Goal: Task Accomplishment & Management: Manage account settings

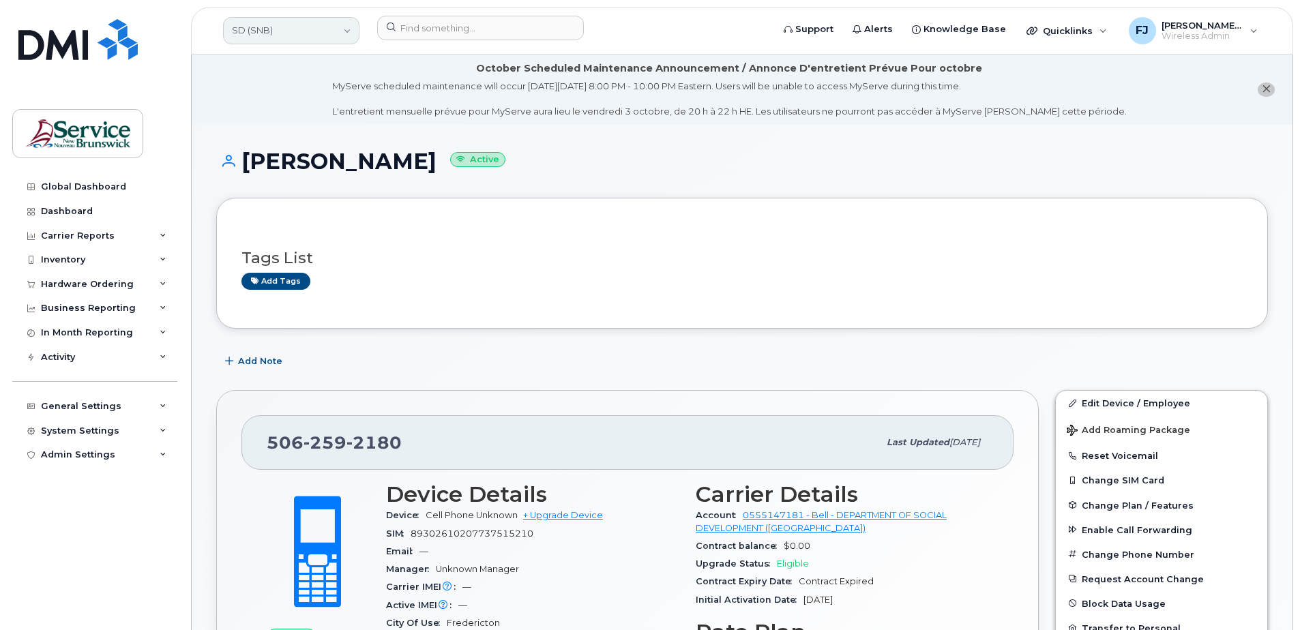
scroll to position [273, 0]
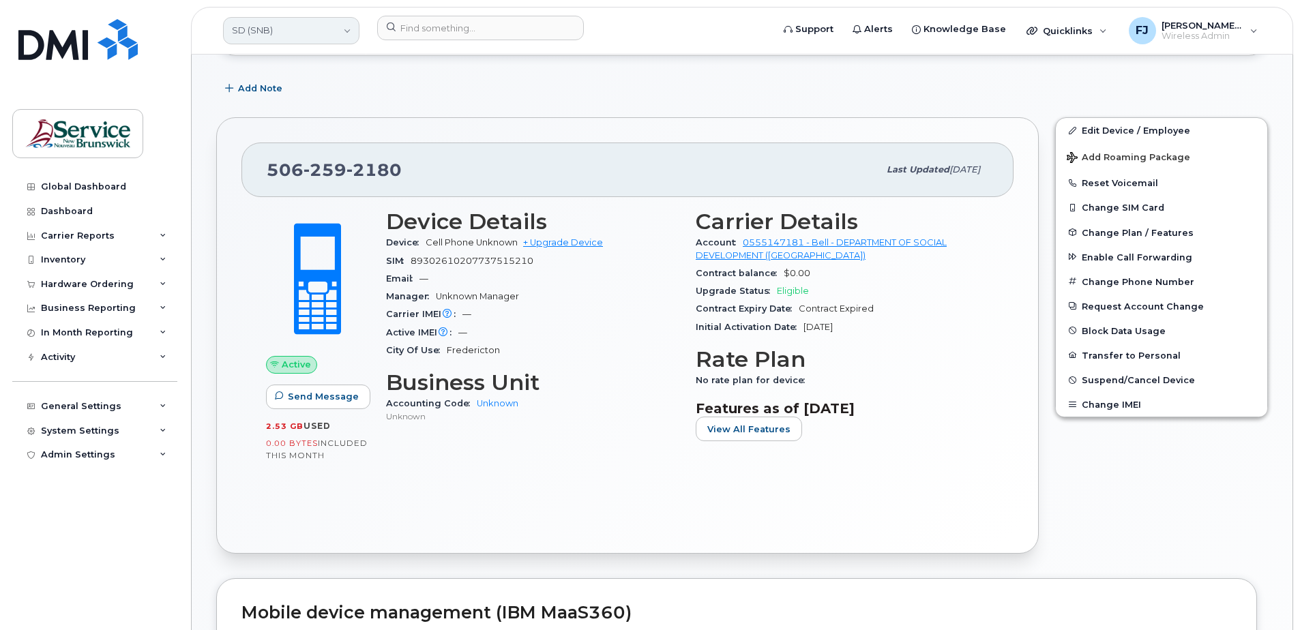
click at [299, 25] on link "SD (SNB)" at bounding box center [291, 30] width 136 height 27
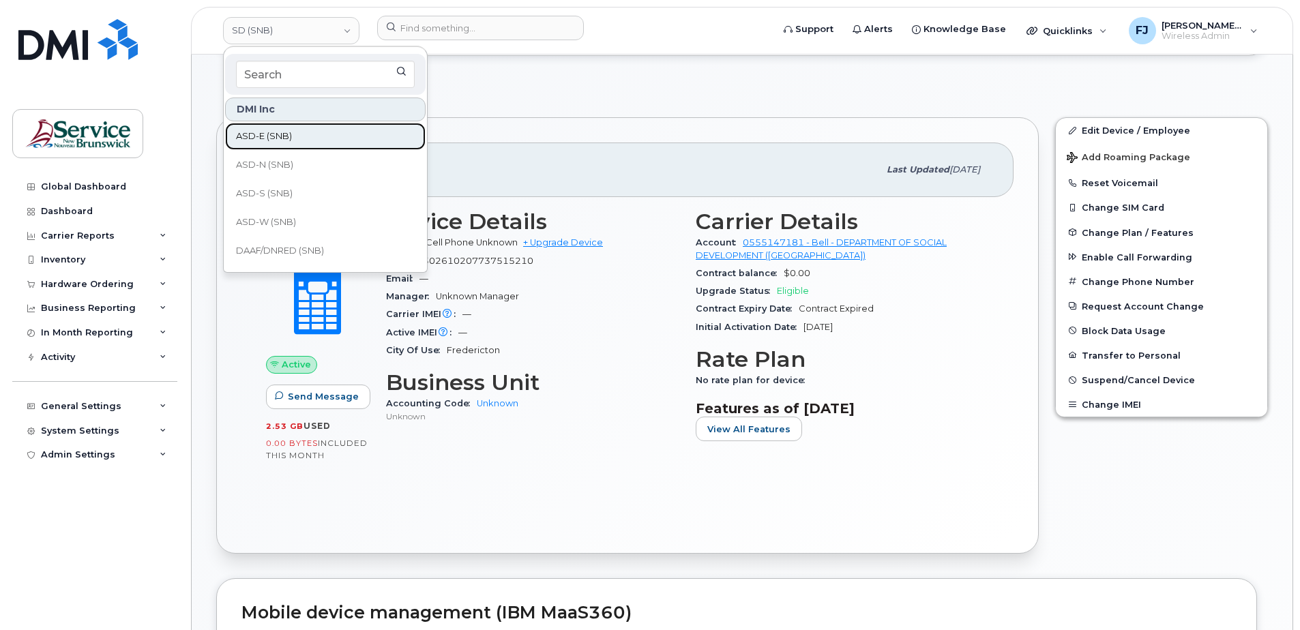
click at [273, 137] on span "ASD-E (SNB)" at bounding box center [264, 137] width 56 height 14
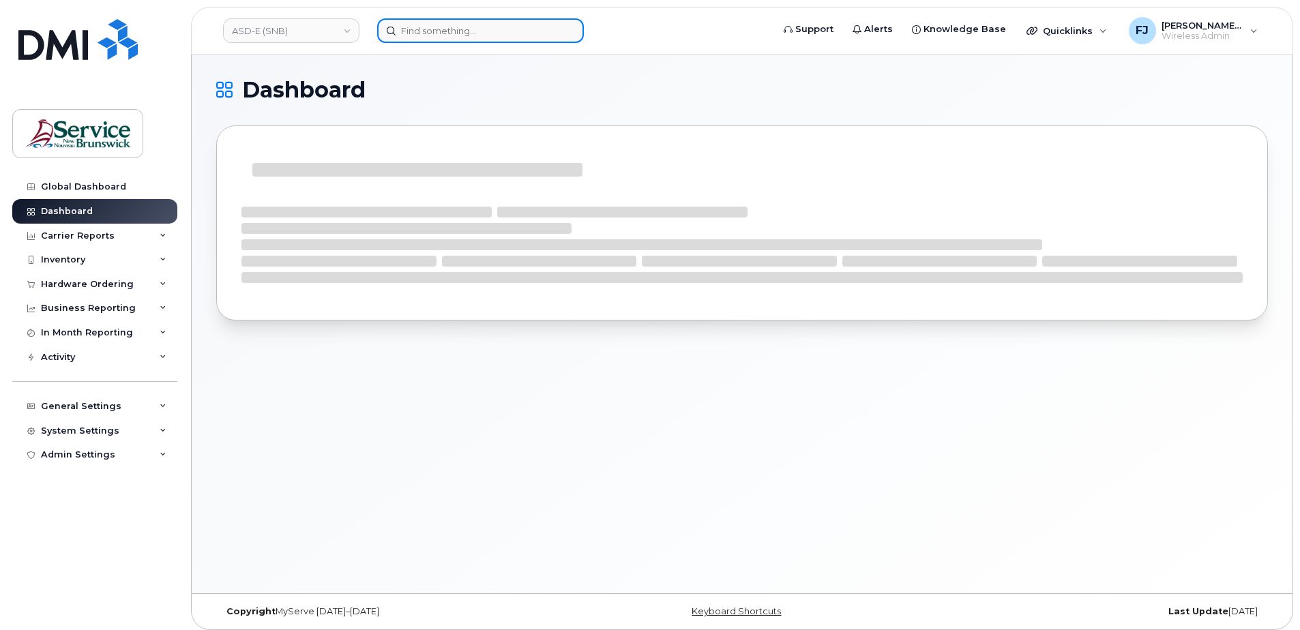
click at [428, 32] on input at bounding box center [480, 30] width 207 height 25
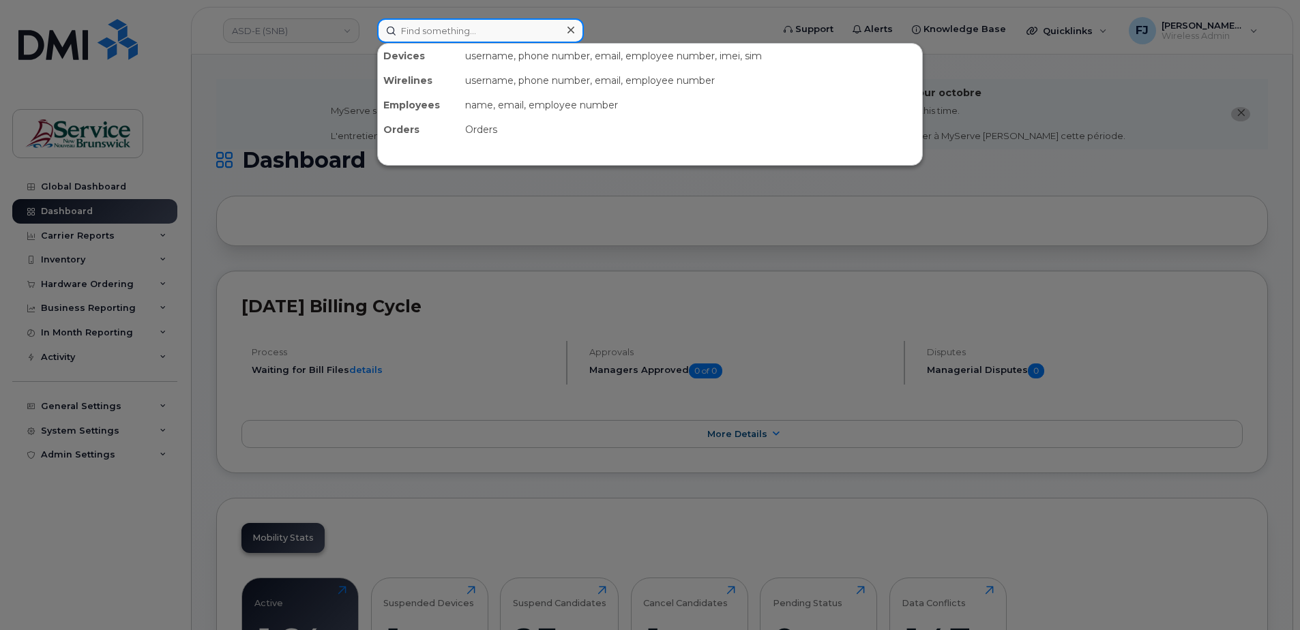
click at [426, 30] on input at bounding box center [480, 30] width 207 height 25
type input "0"
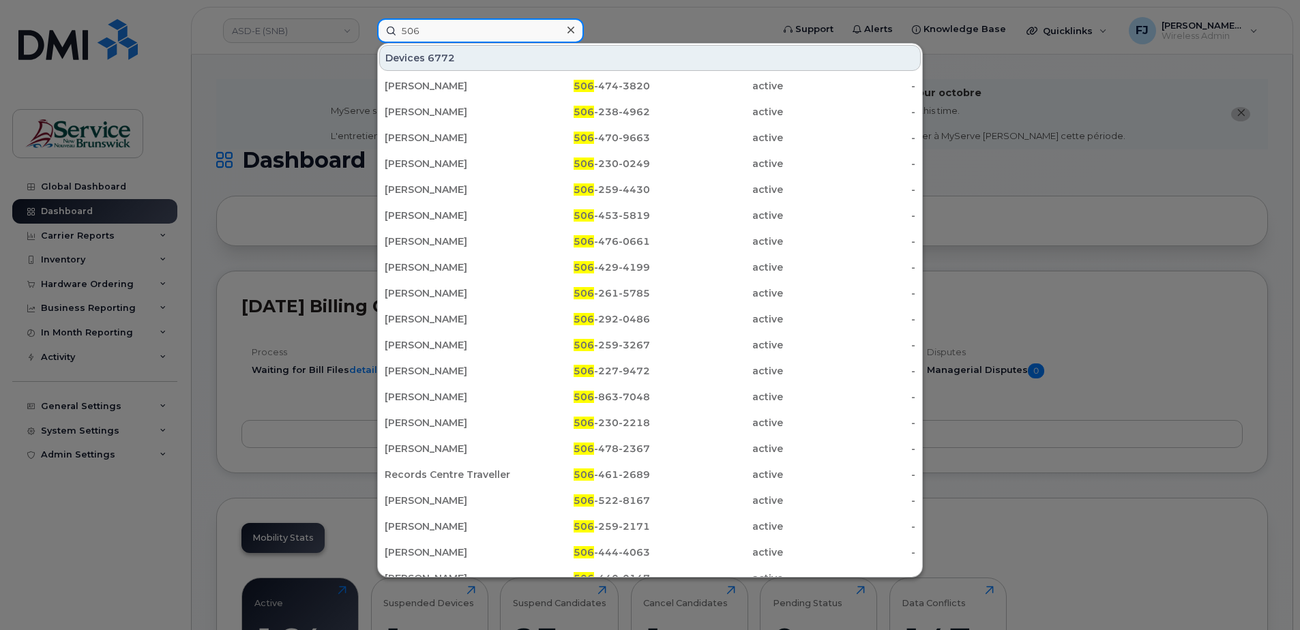
click at [449, 34] on input "506" at bounding box center [480, 30] width 207 height 25
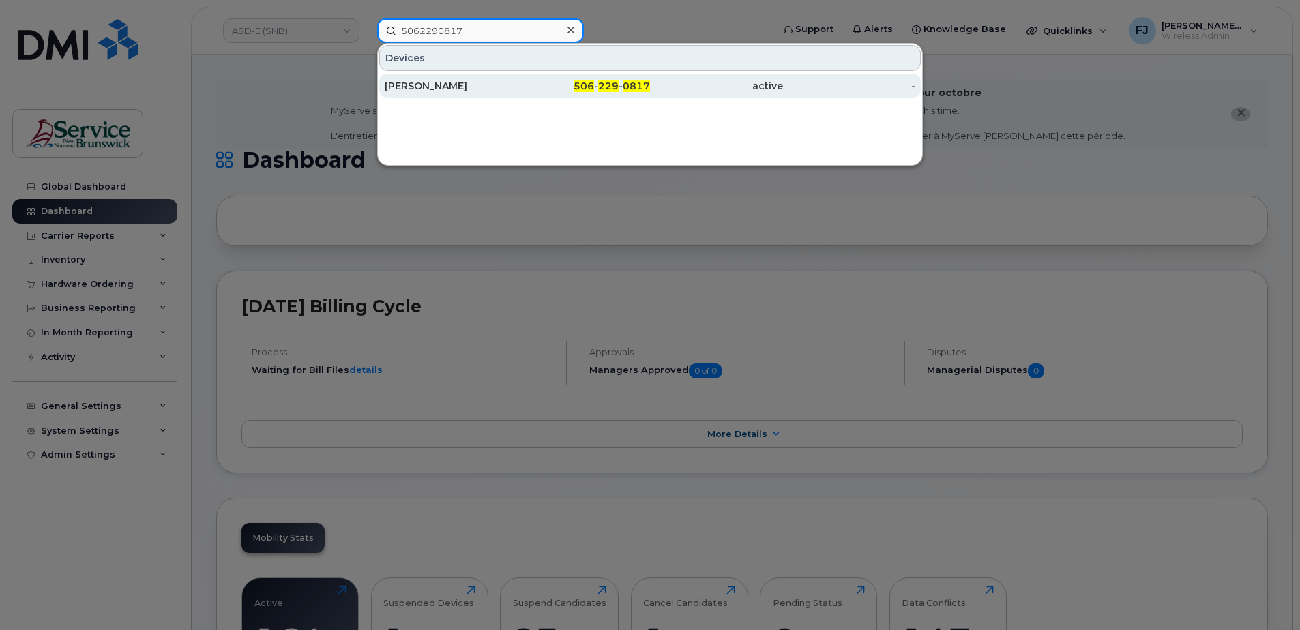
type input "5062290817"
click at [462, 89] on div "[PERSON_NAME]" at bounding box center [451, 86] width 133 height 14
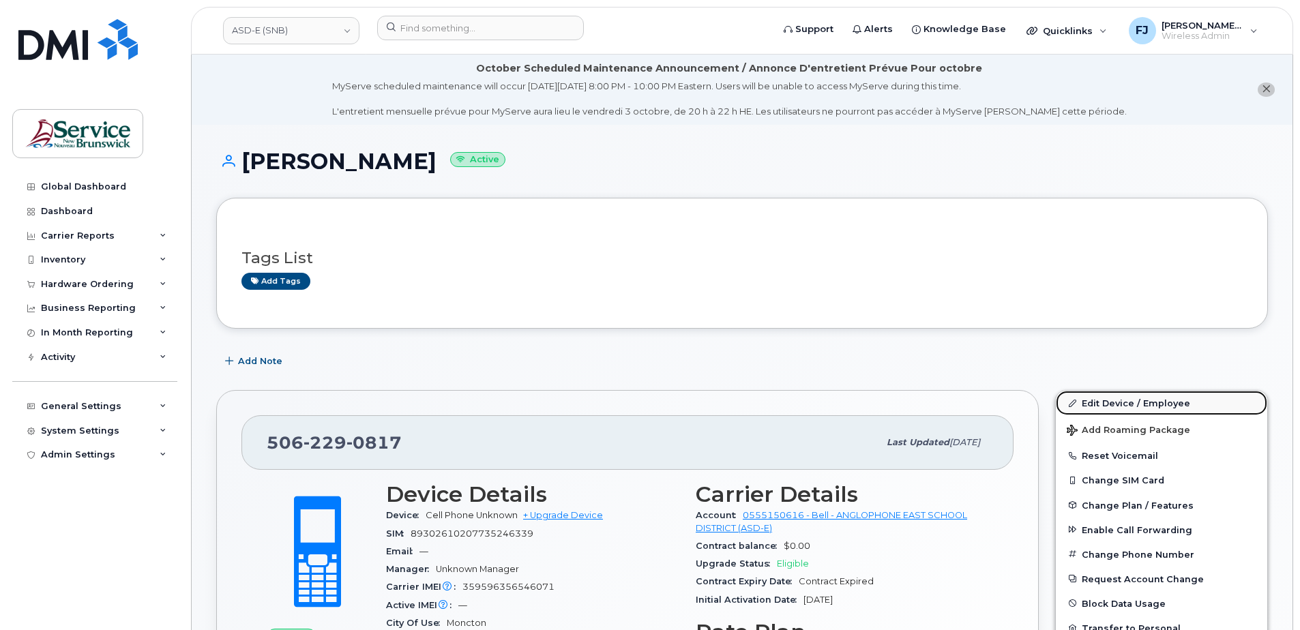
click at [1119, 404] on link "Edit Device / Employee" at bounding box center [1161, 403] width 211 height 25
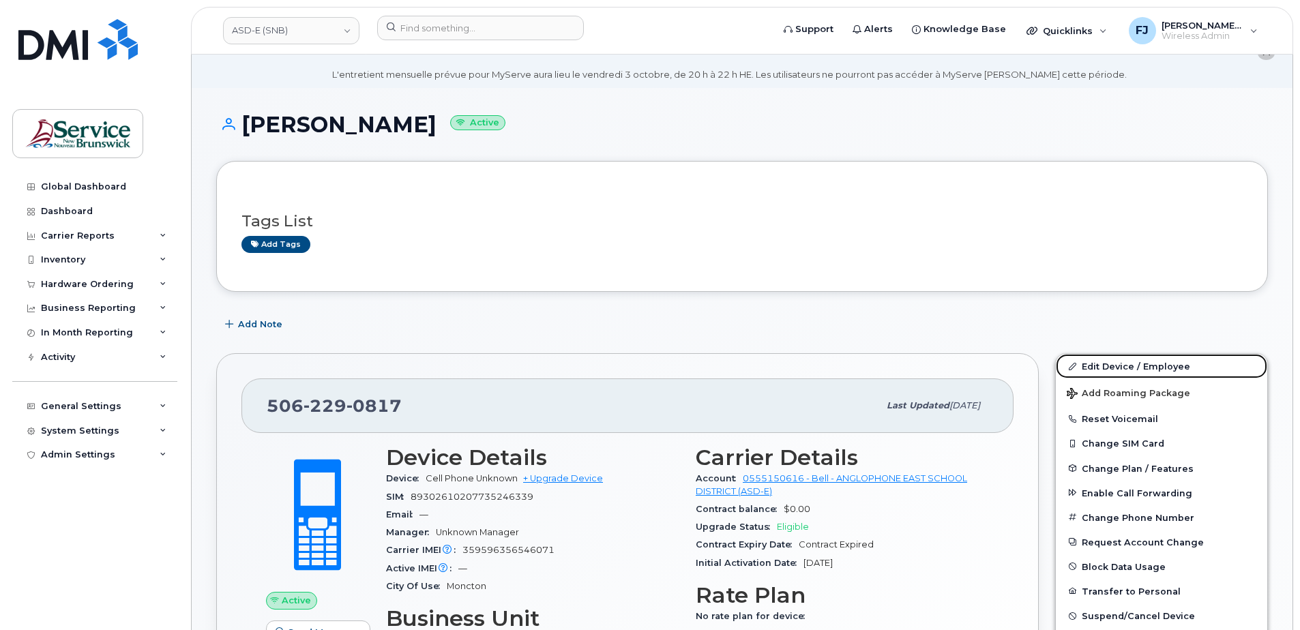
scroll to position [68, 0]
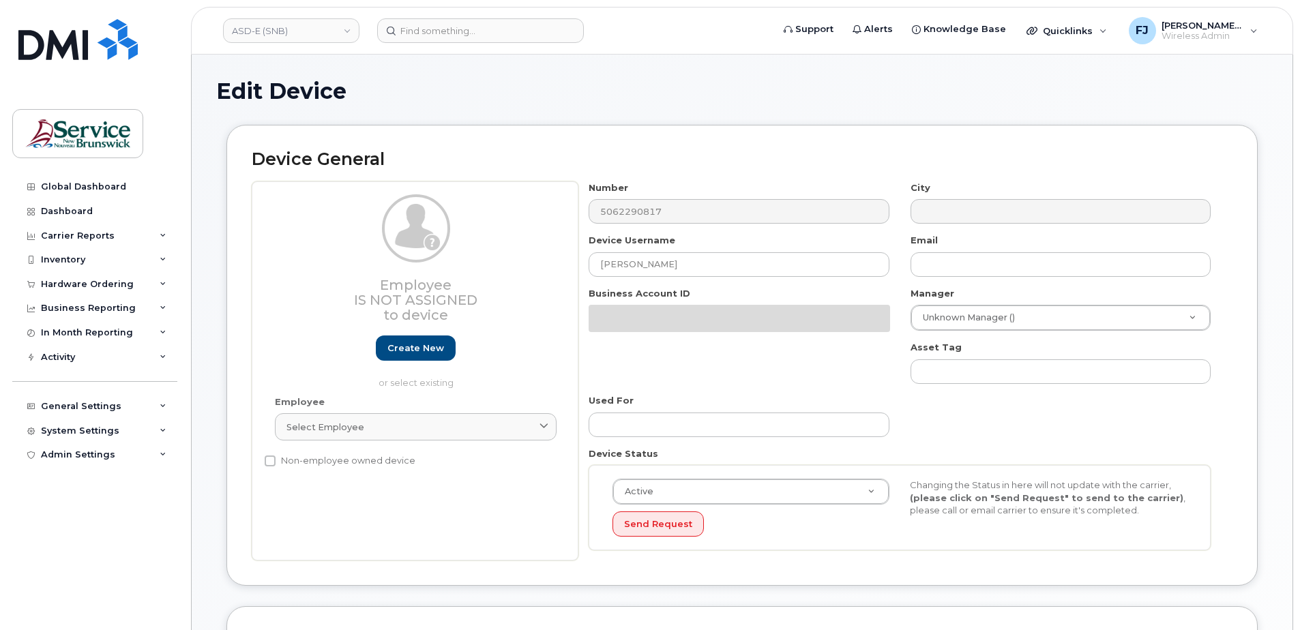
select select "34535613"
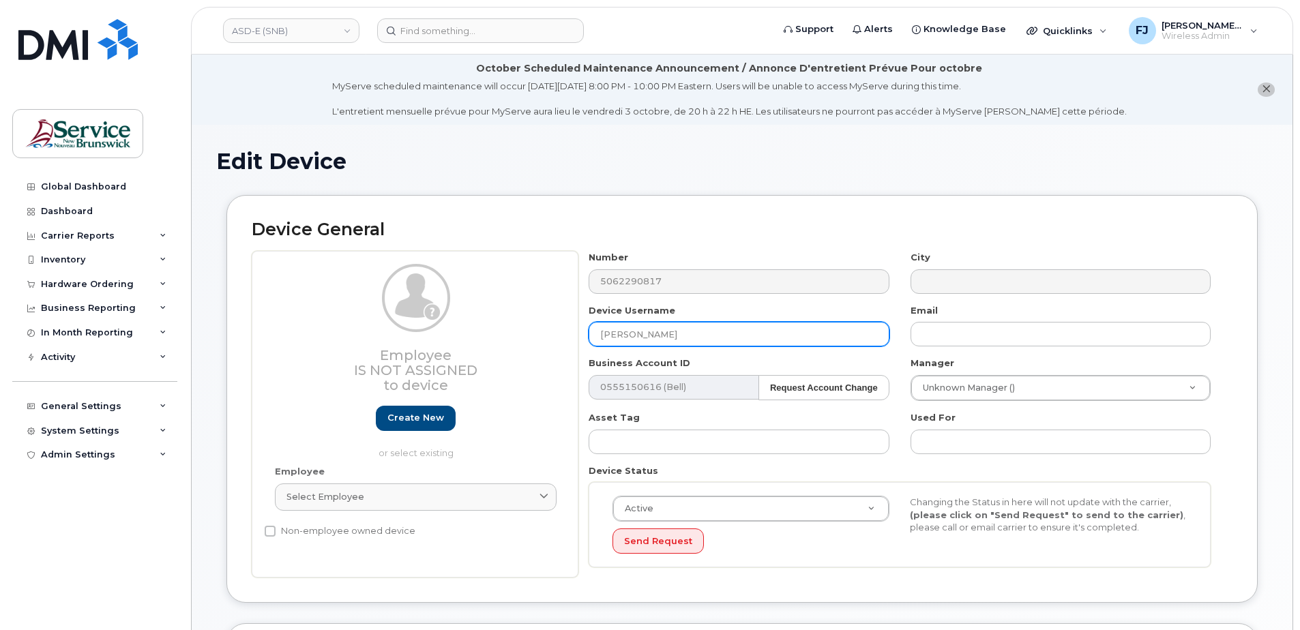
drag, startPoint x: 717, startPoint y: 330, endPoint x: 512, endPoint y: 334, distance: 205.3
click at [512, 334] on div "Employee Is not assigned to device Create new or select existing Employee Selec…" at bounding box center [742, 414] width 981 height 327
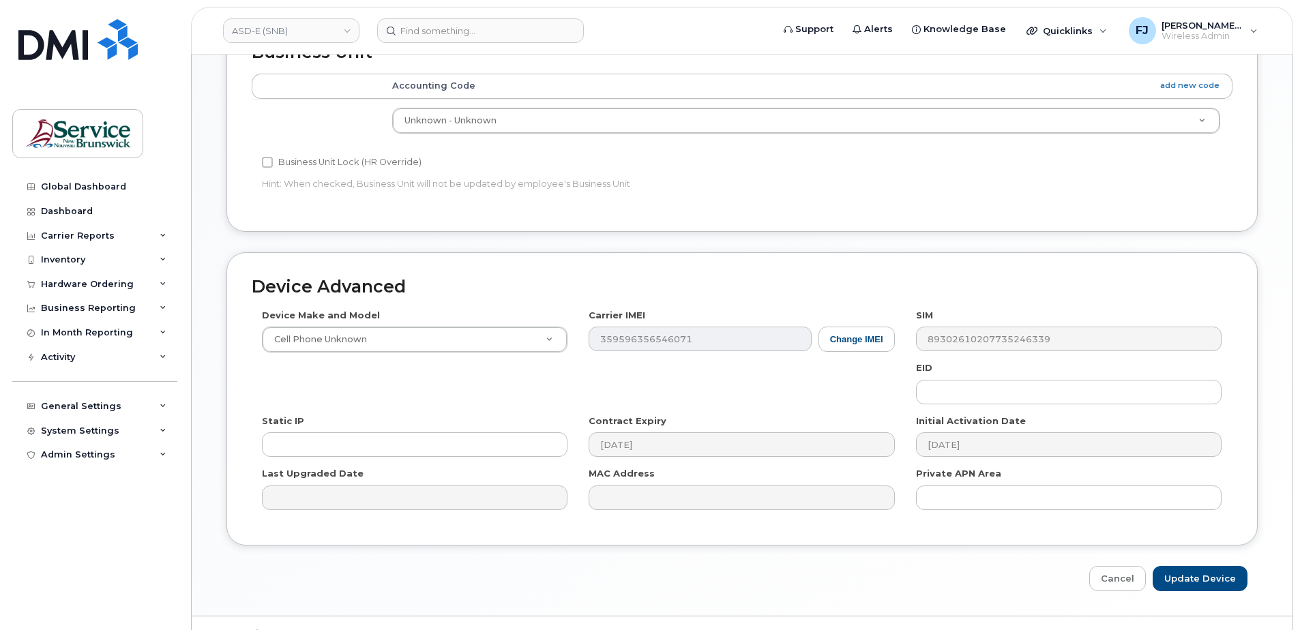
scroll to position [635, 0]
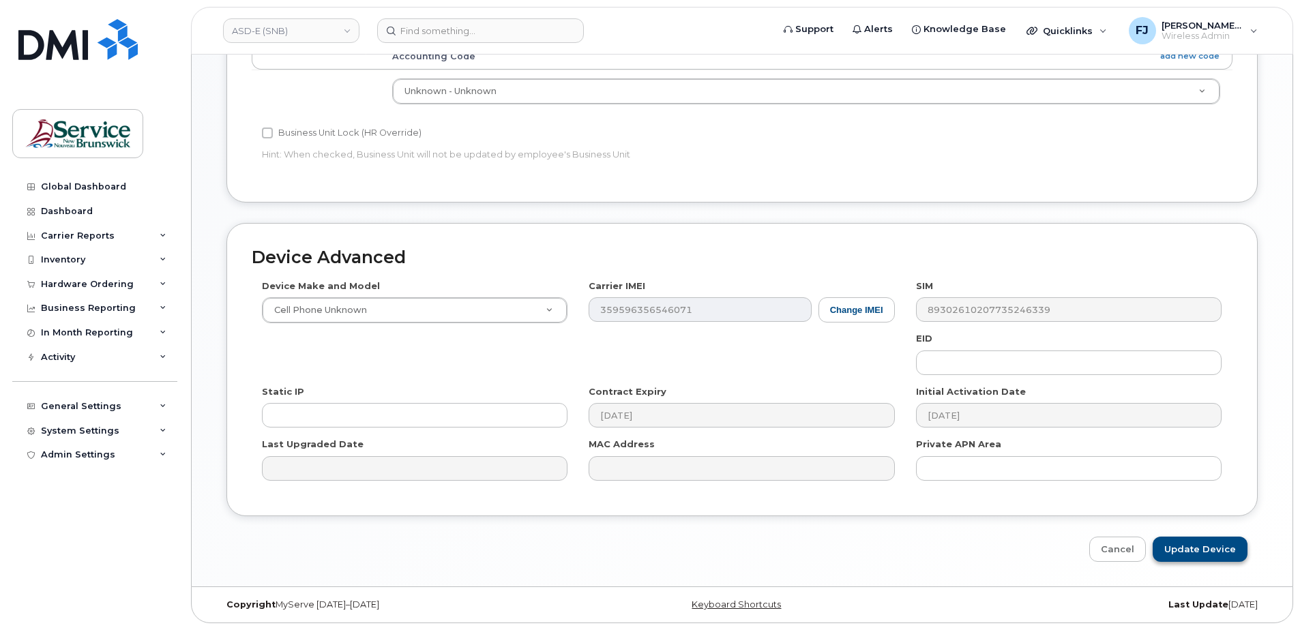
type input "Unknown Name"
click at [1198, 554] on input "Update Device" at bounding box center [1200, 549] width 95 height 25
type input "Saving..."
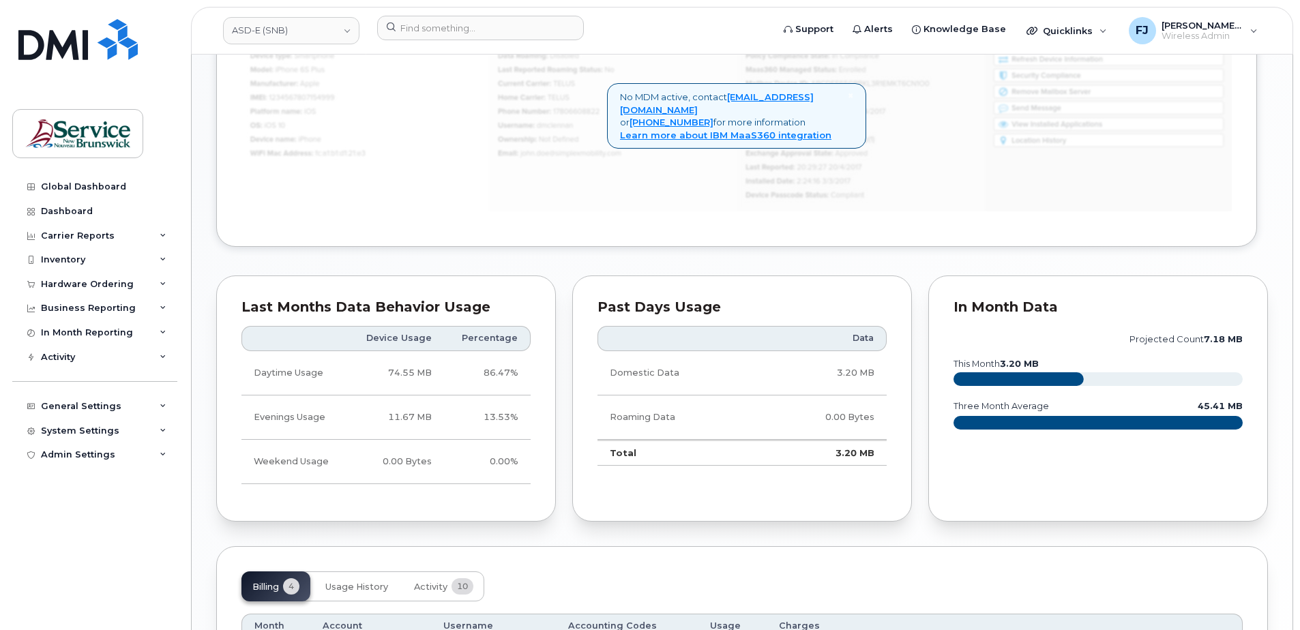
scroll to position [1023, 0]
